Goal: Task Accomplishment & Management: Complete application form

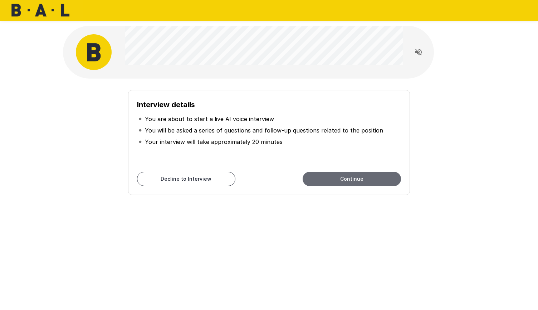
click at [347, 180] on button "Continue" at bounding box center [352, 179] width 98 height 14
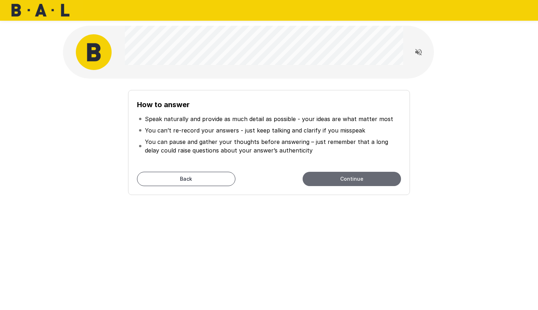
click at [354, 174] on button "Continue" at bounding box center [352, 179] width 98 height 14
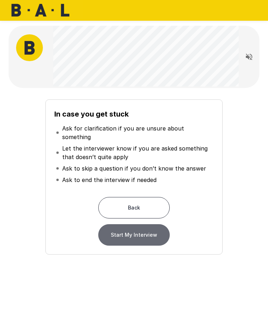
click at [132, 231] on button "Start My Interview" at bounding box center [134, 234] width 72 height 21
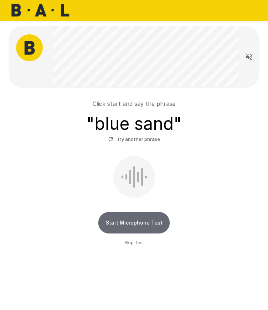
click at [151, 221] on button "Start Microphone Test" at bounding box center [134, 222] width 72 height 21
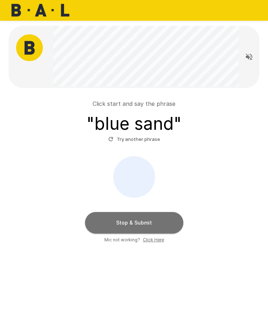
click at [151, 221] on button "Stop & Submit" at bounding box center [134, 222] width 98 height 21
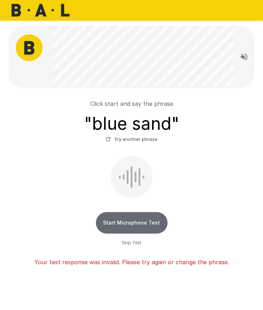
click at [151, 221] on button "Start Microphone Test" at bounding box center [132, 222] width 72 height 21
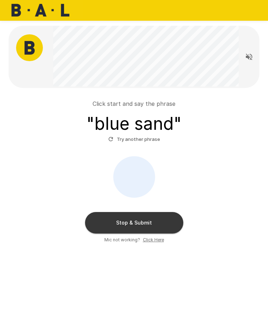
click at [151, 221] on button "Stop & Submit" at bounding box center [134, 222] width 98 height 21
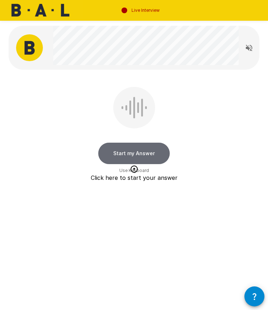
click at [150, 155] on button "Start my Answer" at bounding box center [134, 153] width 72 height 21
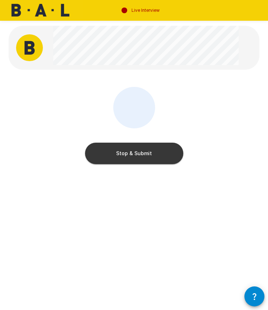
click at [150, 155] on button "Stop & Submit" at bounding box center [134, 153] width 98 height 21
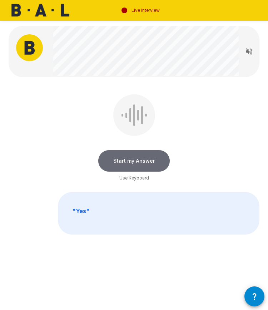
click at [145, 160] on button "Start my Answer" at bounding box center [134, 160] width 72 height 21
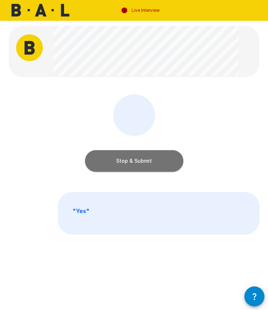
click at [145, 160] on button "Stop & Submit" at bounding box center [134, 160] width 98 height 21
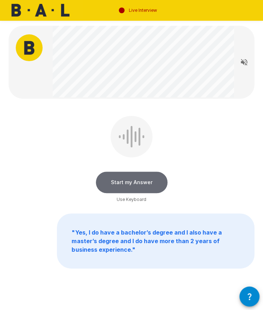
click at [129, 182] on button "Start my Answer" at bounding box center [132, 182] width 72 height 21
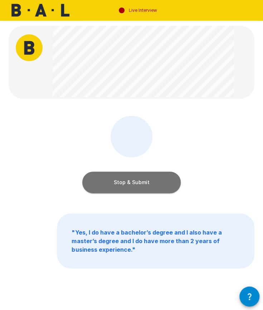
click at [129, 182] on button "Stop & Submit" at bounding box center [131, 182] width 98 height 21
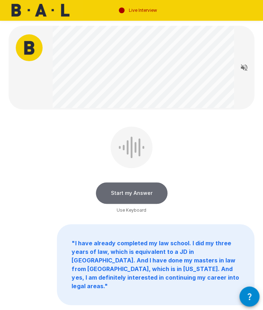
click at [133, 193] on button "Start my Answer" at bounding box center [132, 192] width 72 height 21
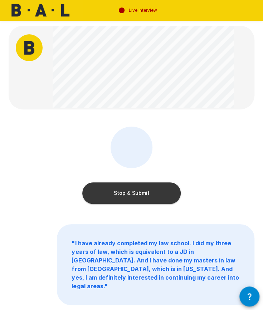
click at [133, 193] on button "Stop & Submit" at bounding box center [131, 192] width 98 height 21
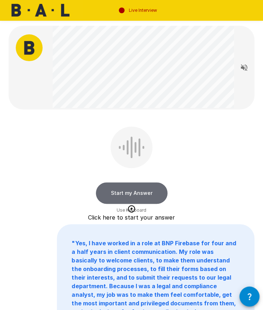
click at [133, 190] on button "Start my Answer" at bounding box center [132, 192] width 72 height 21
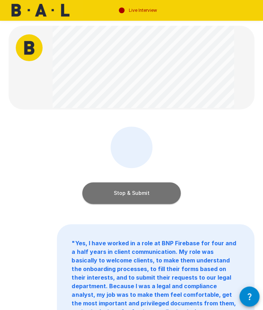
click at [133, 190] on button "Stop & Submit" at bounding box center [131, 192] width 98 height 21
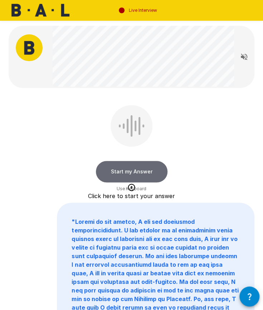
click at [129, 170] on button "Start my Answer" at bounding box center [132, 171] width 72 height 21
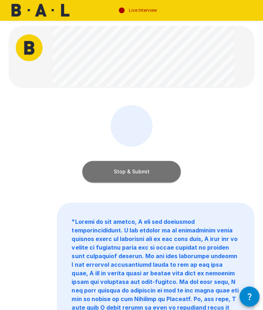
click at [129, 170] on button "Stop & Submit" at bounding box center [131, 171] width 98 height 21
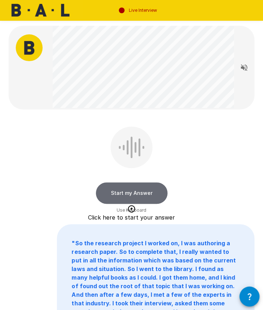
click at [136, 190] on button "Start my Answer" at bounding box center [132, 192] width 72 height 21
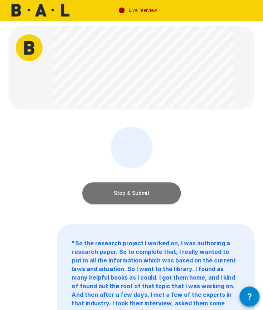
click at [136, 190] on button "Stop & Submit" at bounding box center [131, 192] width 98 height 21
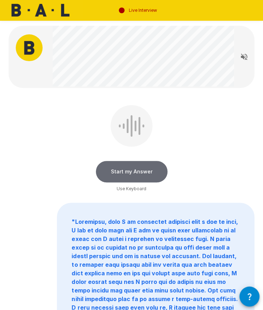
click at [136, 171] on button "Start my Answer" at bounding box center [132, 171] width 72 height 21
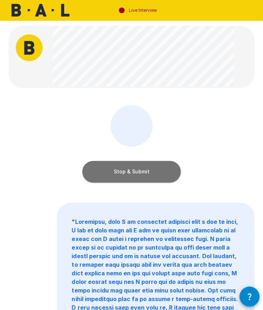
click at [136, 171] on button "Stop & Submit" at bounding box center [131, 171] width 98 height 21
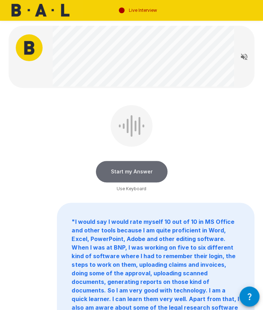
click at [136, 171] on button "Start my Answer" at bounding box center [132, 171] width 72 height 21
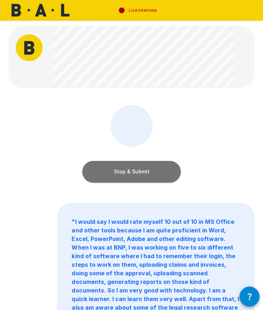
click at [136, 171] on button "Stop & Submit" at bounding box center [131, 171] width 98 height 21
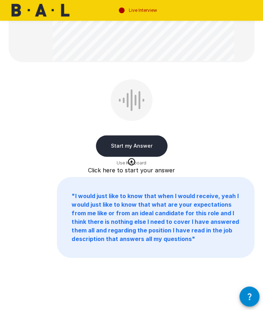
scroll to position [176, 0]
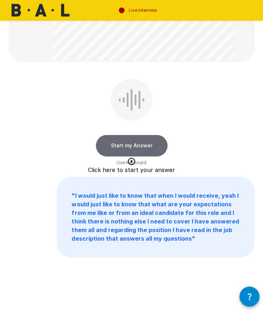
click at [142, 143] on button "Start my Answer" at bounding box center [132, 145] width 72 height 21
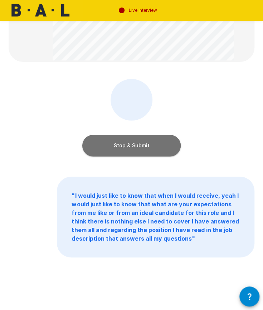
click at [142, 143] on button "Stop & Submit" at bounding box center [131, 145] width 98 height 21
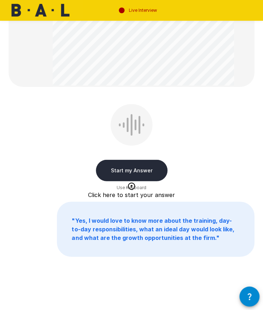
scroll to position [484, 0]
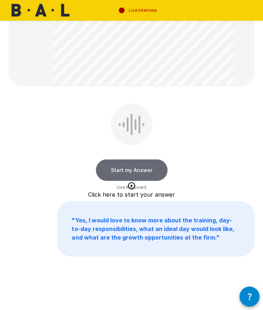
click at [142, 169] on button "Start my Answer" at bounding box center [132, 170] width 72 height 21
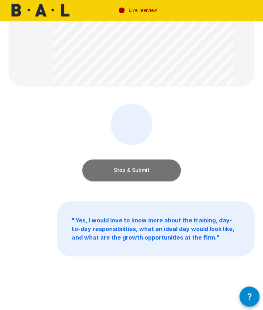
click at [142, 169] on button "Stop & Submit" at bounding box center [131, 170] width 98 height 21
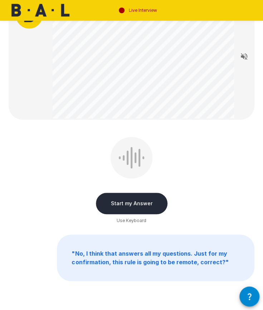
scroll to position [33, 0]
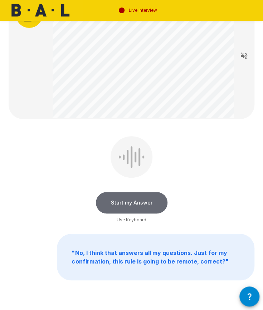
click at [132, 198] on button "Start my Answer" at bounding box center [132, 202] width 72 height 21
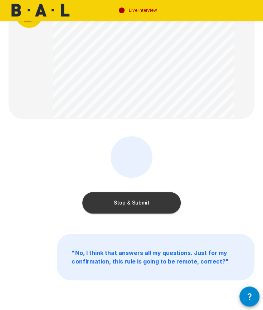
click at [132, 198] on button "Stop & Submit" at bounding box center [131, 202] width 98 height 21
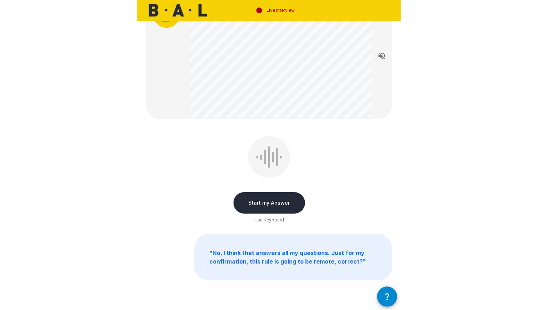
scroll to position [0, 0]
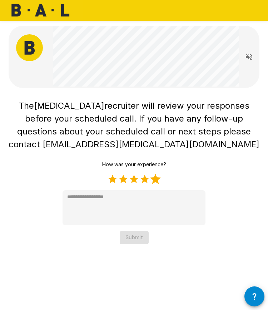
click at [160, 182] on label "5 Stars" at bounding box center [155, 179] width 11 height 11
type textarea "*"
click at [135, 242] on button "Submit" at bounding box center [134, 237] width 29 height 13
